Goal: Book appointment/travel/reservation

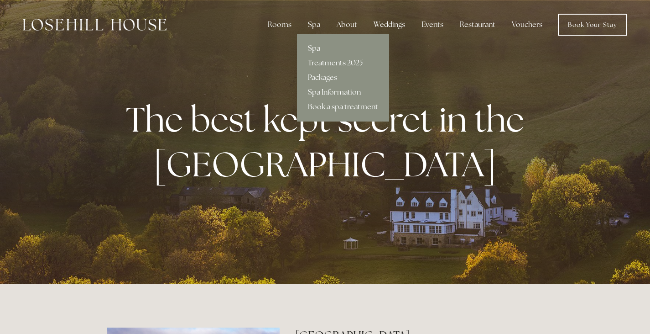
click at [316, 47] on link "Spa" at bounding box center [343, 48] width 92 height 15
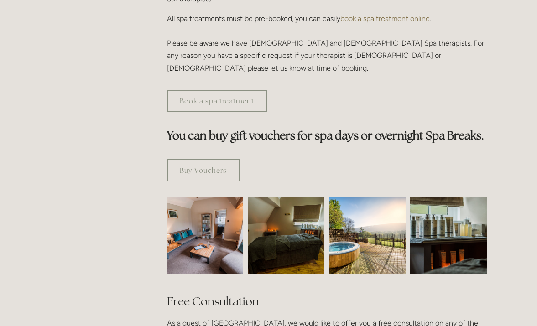
scroll to position [460, 0]
click at [229, 215] on img at bounding box center [205, 235] width 115 height 77
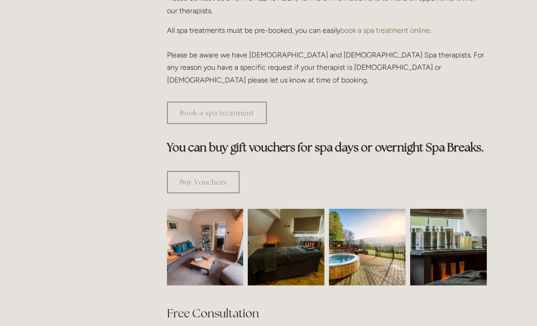
scroll to position [489, 0]
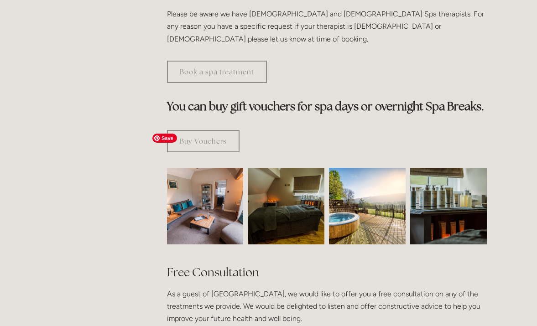
click at [200, 168] on img at bounding box center [205, 206] width 115 height 77
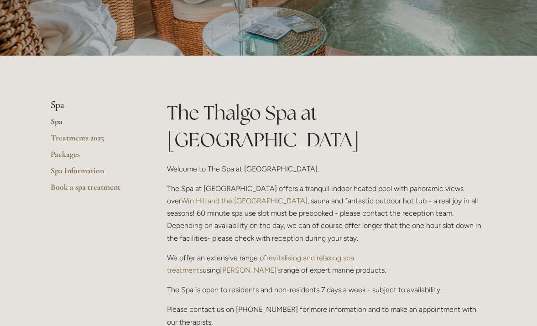
scroll to position [33, 0]
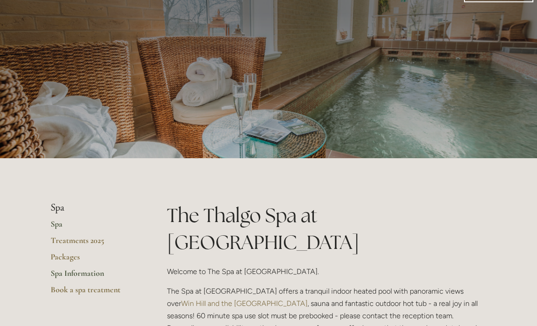
click at [79, 272] on link "Spa Information" at bounding box center [94, 276] width 87 height 16
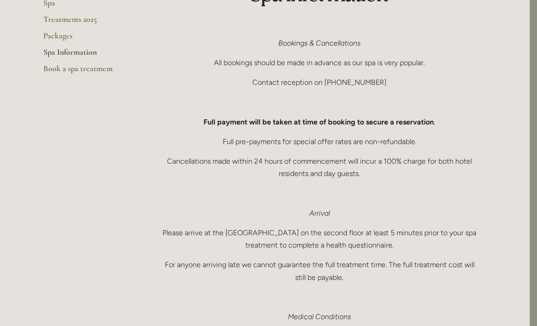
scroll to position [0, 7]
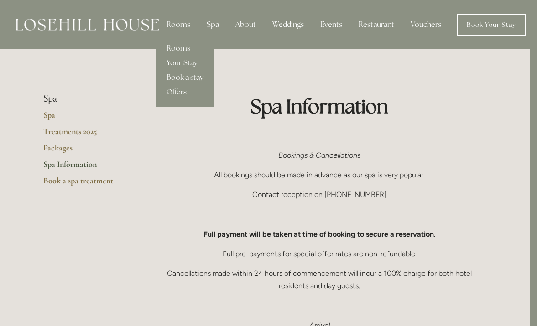
click at [187, 78] on link "Book a stay" at bounding box center [185, 77] width 59 height 15
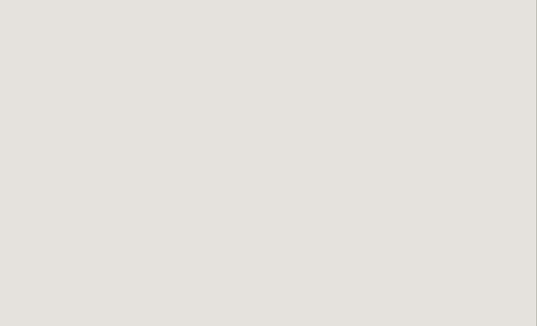
scroll to position [834, 0]
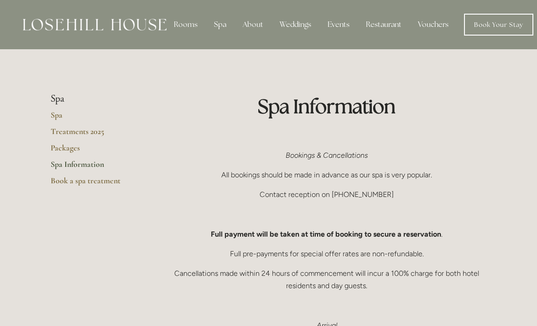
scroll to position [0, 7]
